Goal: Check status: Check status

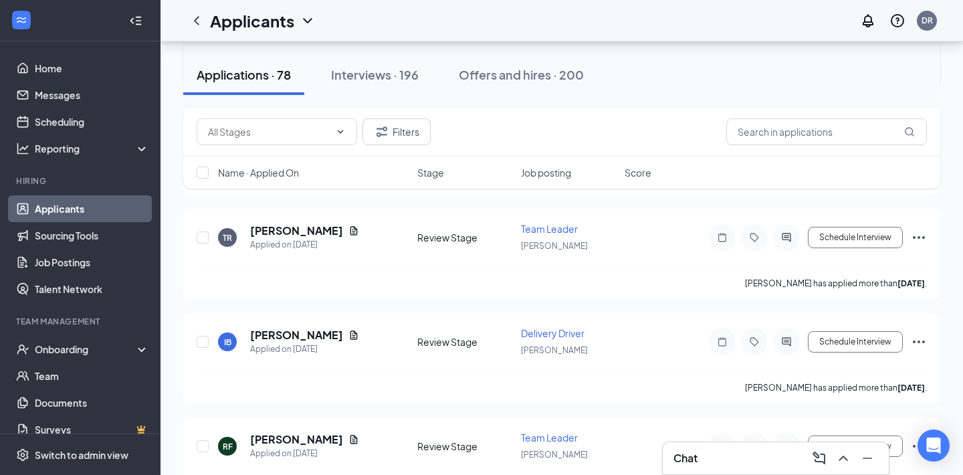
scroll to position [1848, 0]
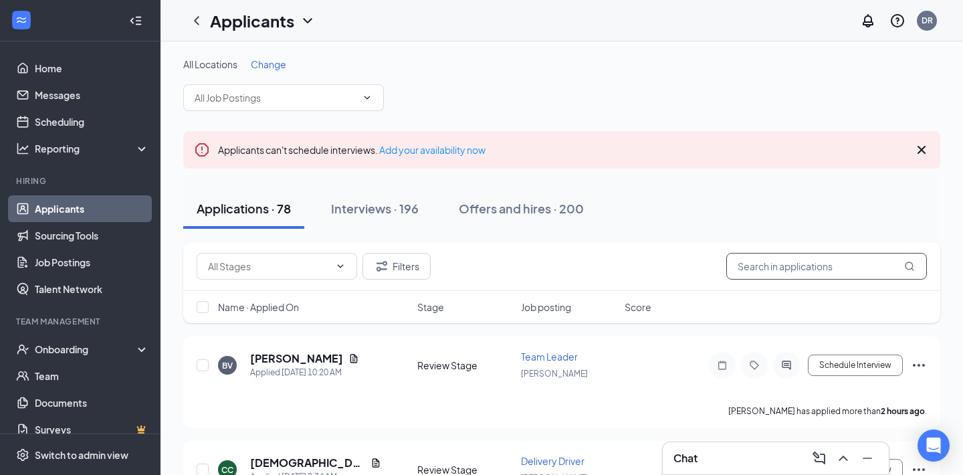
click at [853, 263] on input "text" at bounding box center [826, 266] width 201 height 27
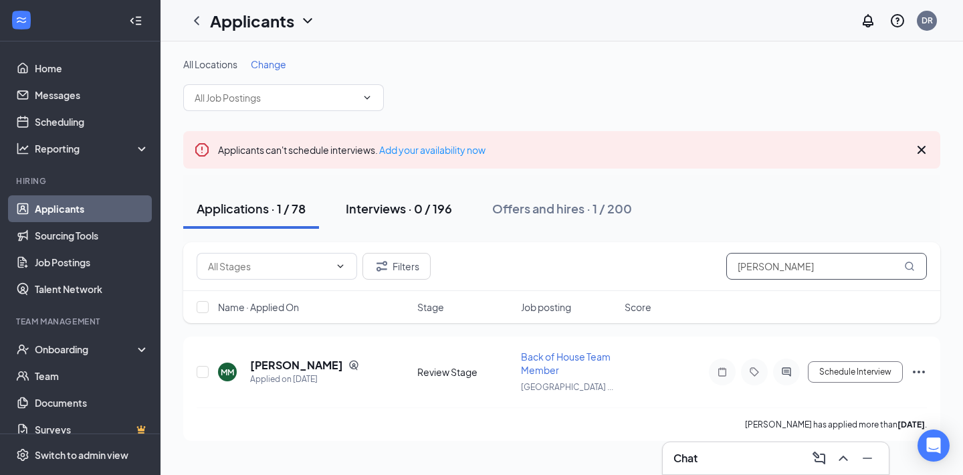
type input "marcos"
click at [428, 211] on div "Interviews · 0 / 196" at bounding box center [399, 208] width 106 height 17
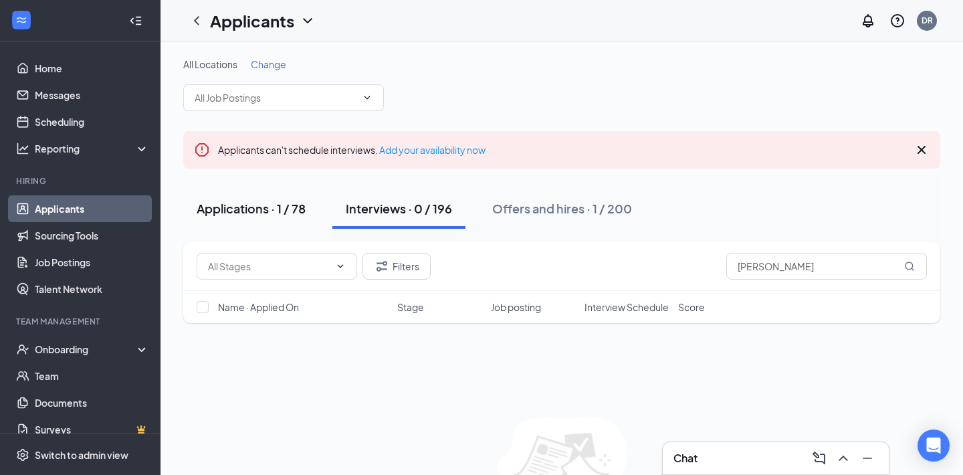
click at [265, 208] on div "Applications · 1 / 78" at bounding box center [251, 208] width 109 height 17
